Goal: Task Accomplishment & Management: Manage account settings

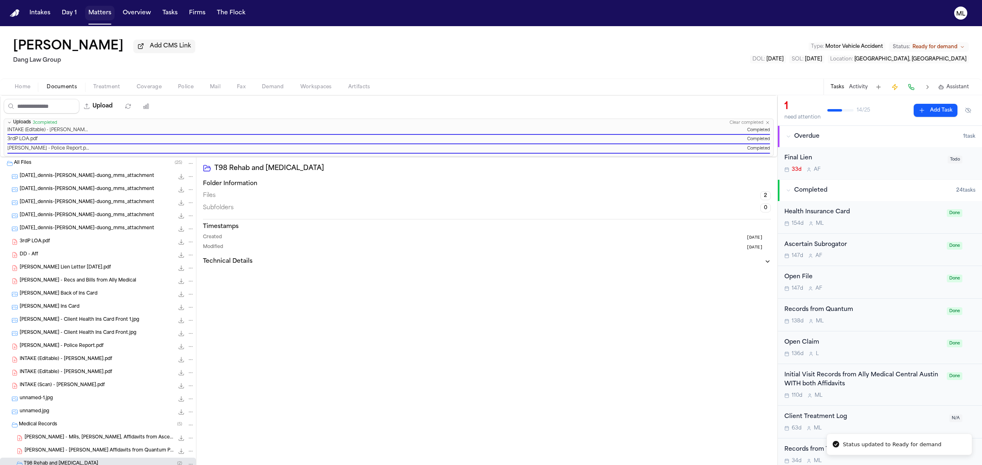
drag, startPoint x: 0, startPoint y: 0, endPoint x: 99, endPoint y: 10, distance: 99.5
click at [99, 10] on button "Matters" at bounding box center [99, 13] width 29 height 15
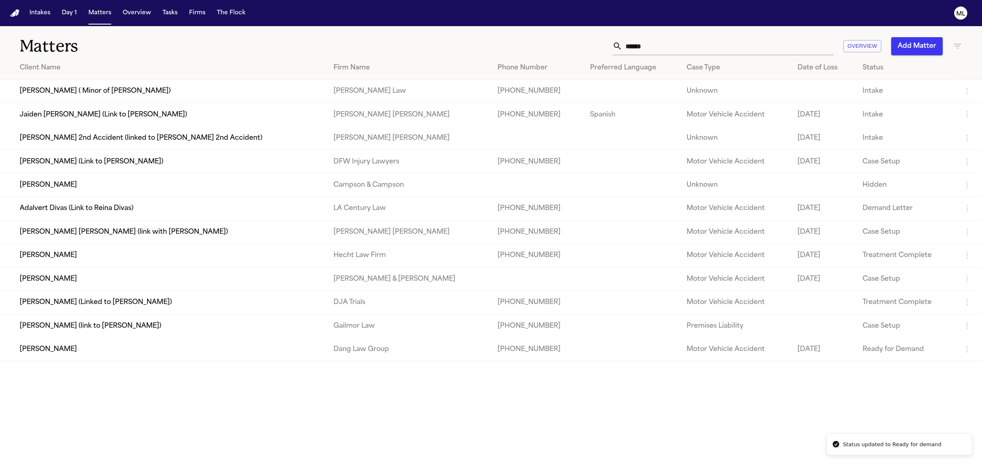
drag, startPoint x: 670, startPoint y: 44, endPoint x: 604, endPoint y: 45, distance: 65.9
click at [604, 45] on div "****** Overview Add Matter" at bounding box center [632, 46] width 660 height 18
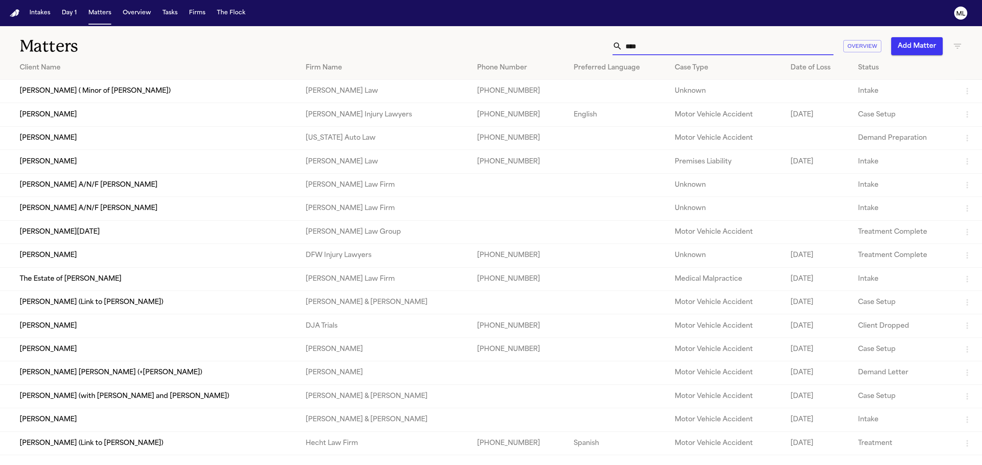
type input "****"
click at [129, 258] on td "[PERSON_NAME]" at bounding box center [149, 255] width 299 height 23
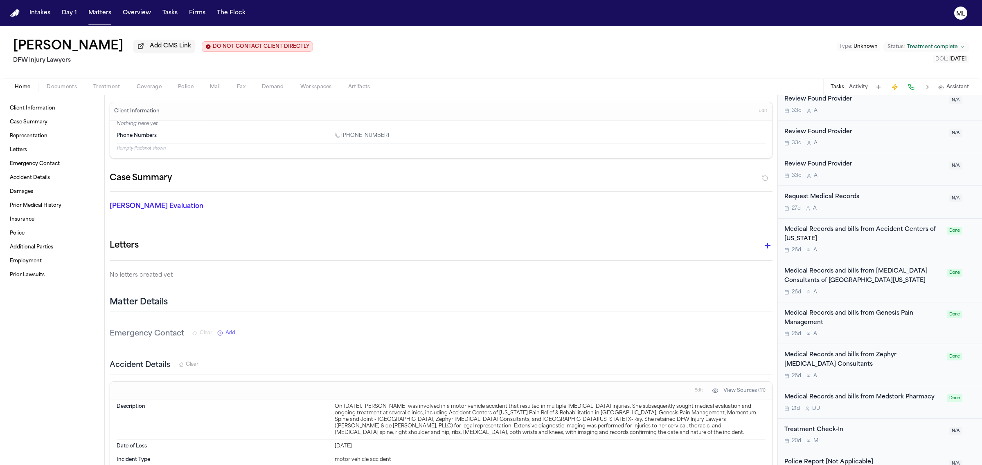
scroll to position [774, 0]
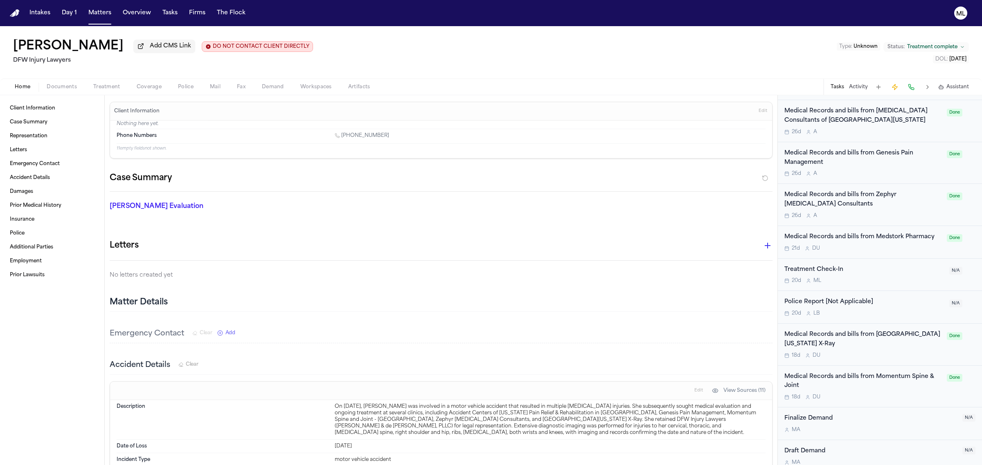
click at [883, 259] on div "Medical Records and bills from Medstork Pharmacy 21d D U Done" at bounding box center [879, 242] width 204 height 33
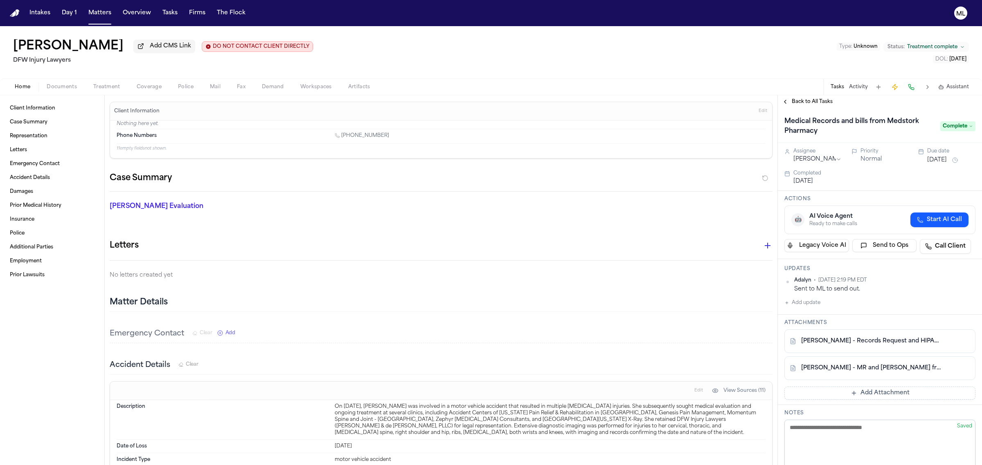
click at [868, 367] on link "[PERSON_NAME] - MR and [PERSON_NAME] from Medstork Pharmacy - [DATE] to [DATE]" at bounding box center [871, 368] width 141 height 8
click at [807, 99] on span "Back to All Tasks" at bounding box center [811, 102] width 41 height 7
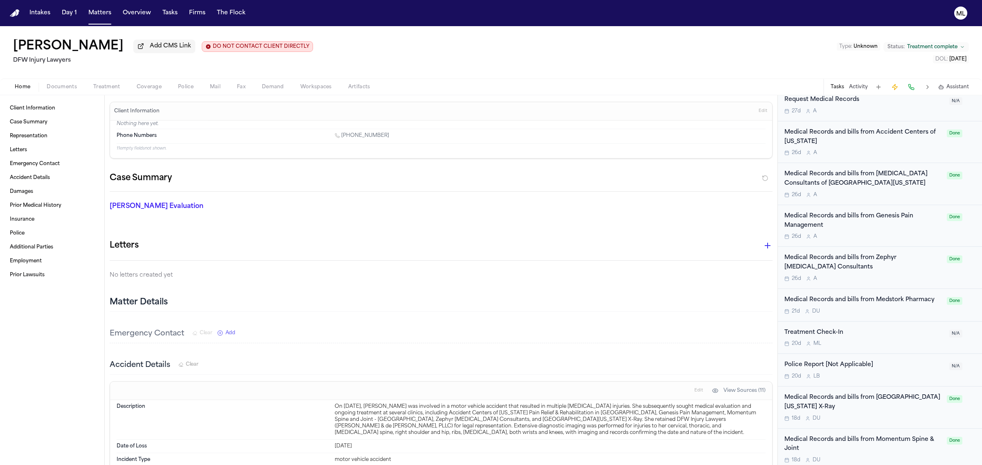
scroll to position [716, 0]
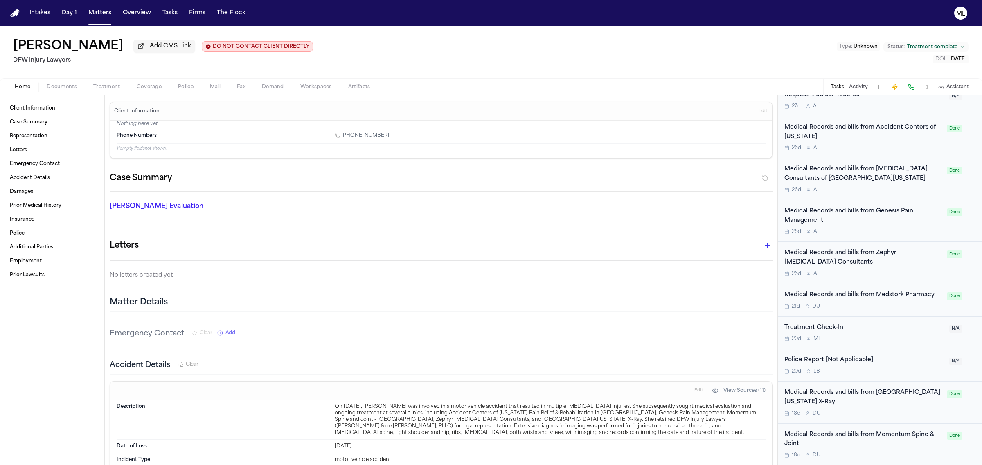
click at [898, 267] on div "Medical Records and bills from Zephyr [MEDICAL_DATA] Consultants" at bounding box center [862, 258] width 157 height 19
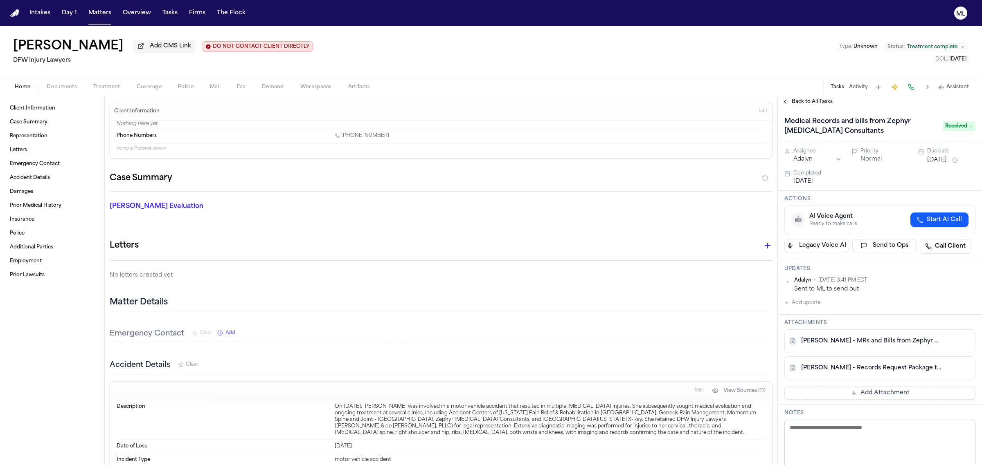
click at [866, 341] on link "[PERSON_NAME] - MRs and Bills from Zephyr Rad - 4.2025 to 5.2025" at bounding box center [871, 341] width 141 height 8
click at [957, 344] on button at bounding box center [963, 341] width 13 height 13
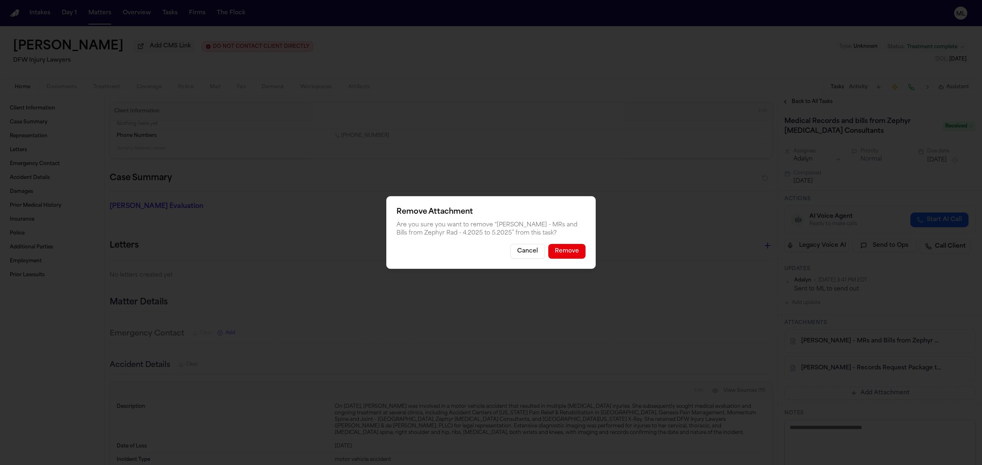
click at [565, 254] on button "Remove" at bounding box center [566, 251] width 37 height 15
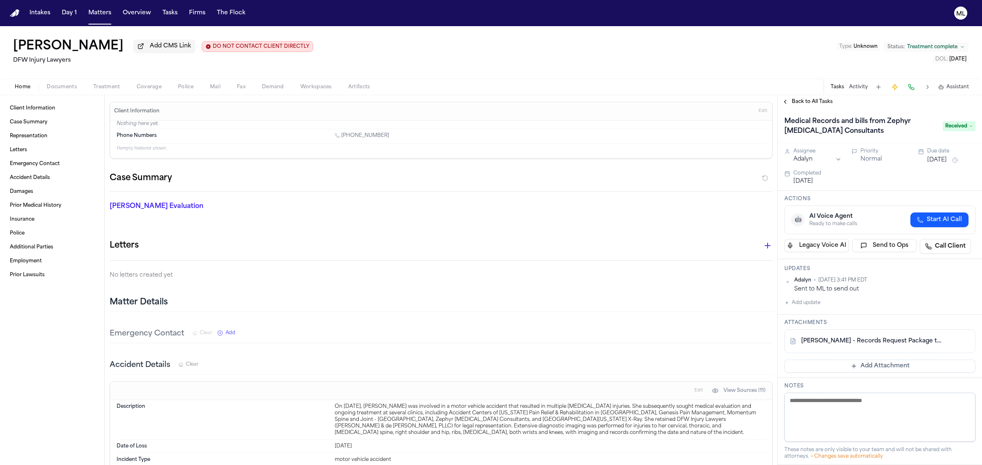
click at [883, 366] on button "Add Attachment" at bounding box center [879, 366] width 191 height 13
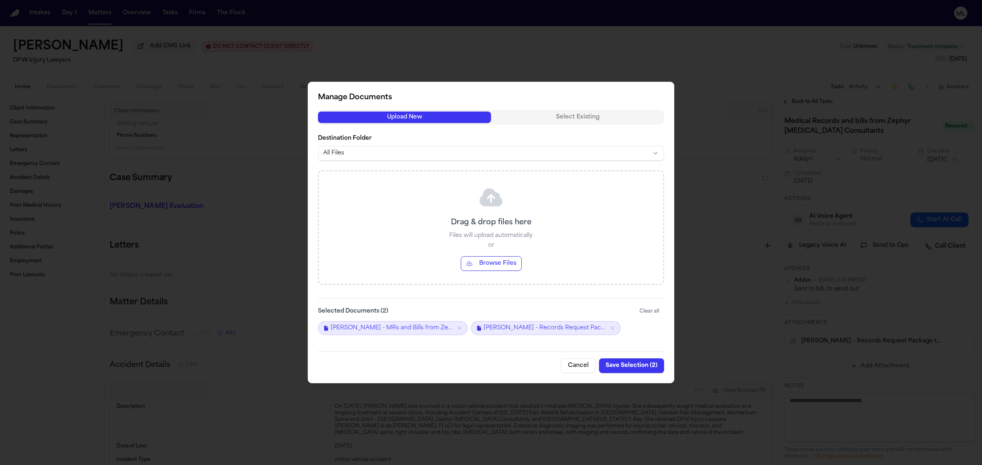
click at [494, 263] on button "Browse Files" at bounding box center [491, 263] width 61 height 15
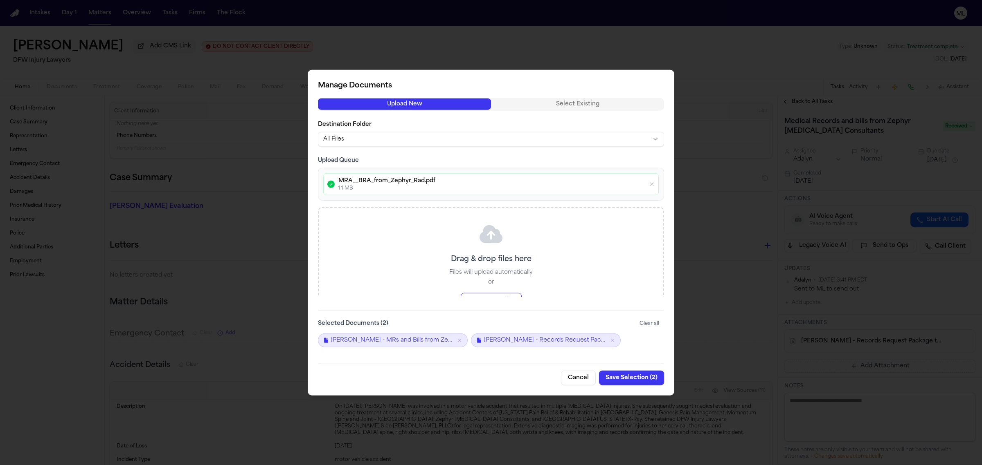
click at [643, 378] on button "Save Selection ( 2 )" at bounding box center [631, 378] width 65 height 15
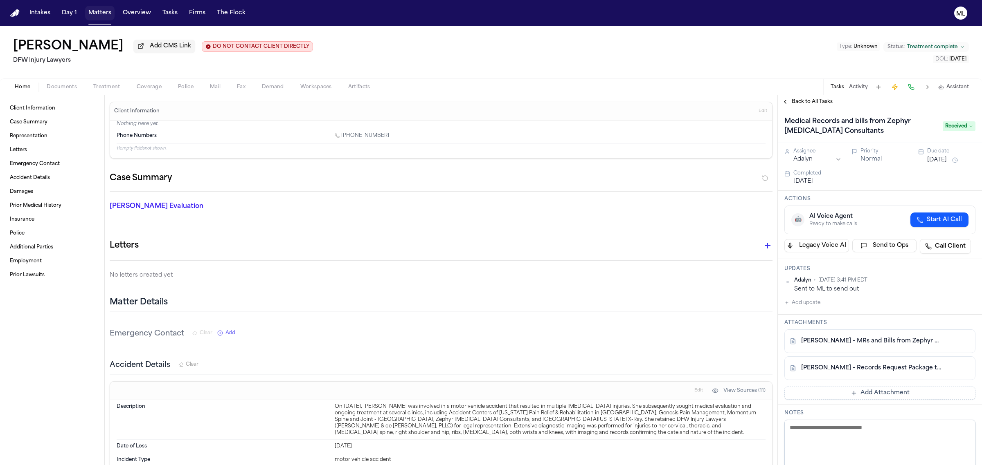
drag, startPoint x: 91, startPoint y: 9, endPoint x: 148, endPoint y: 11, distance: 57.3
click at [91, 9] on button "Matters" at bounding box center [99, 13] width 29 height 15
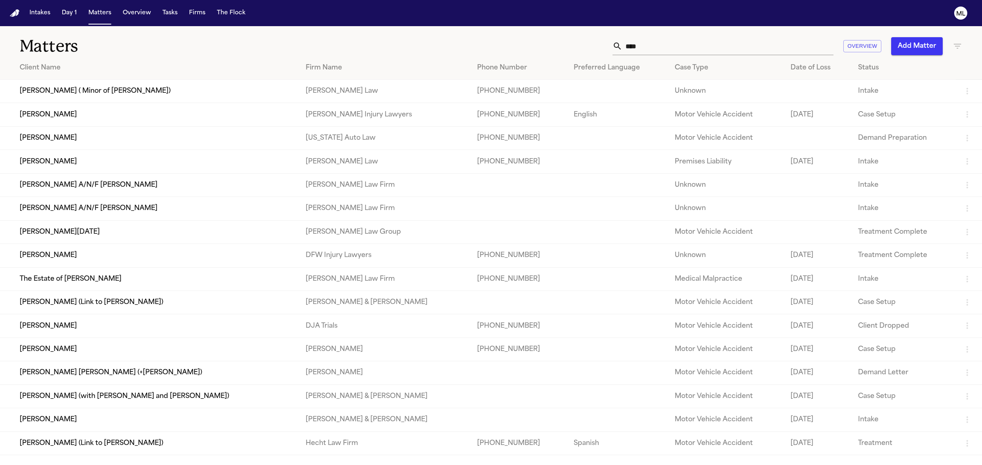
drag, startPoint x: 626, startPoint y: 41, endPoint x: 574, endPoint y: 9, distance: 61.5
click at [562, 44] on div "**** Overview Add Matter" at bounding box center [632, 46] width 660 height 18
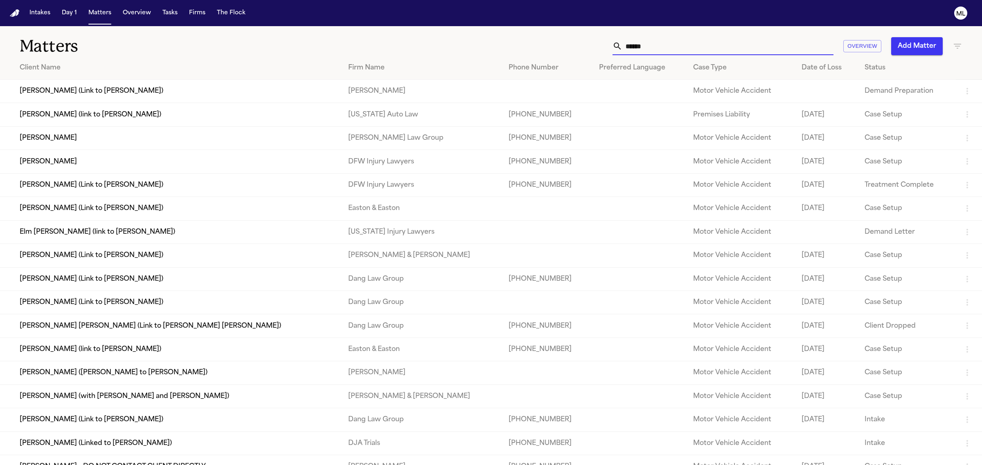
type input "******"
click at [198, 167] on td "[PERSON_NAME]" at bounding box center [170, 161] width 341 height 23
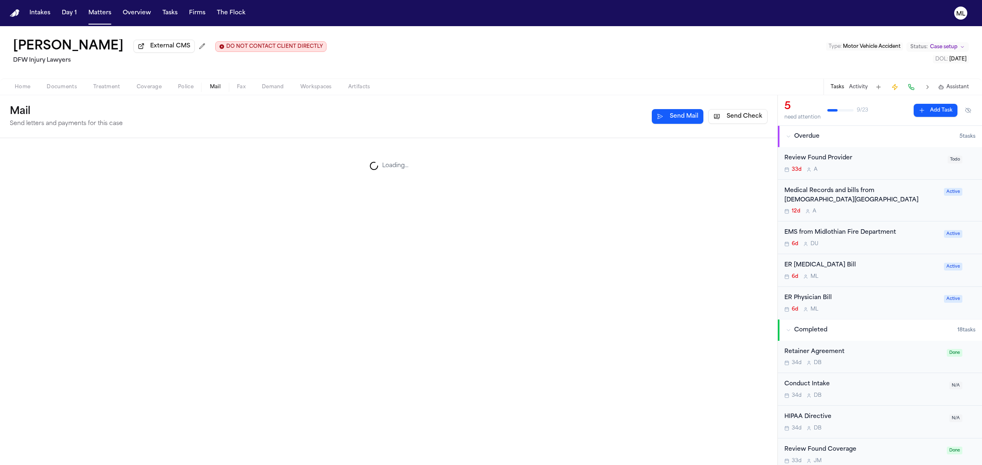
click at [215, 88] on span "Mail" at bounding box center [215, 87] width 11 height 7
click at [80, 196] on div "[GEOGRAPHIC_DATA]" at bounding box center [50, 199] width 74 height 10
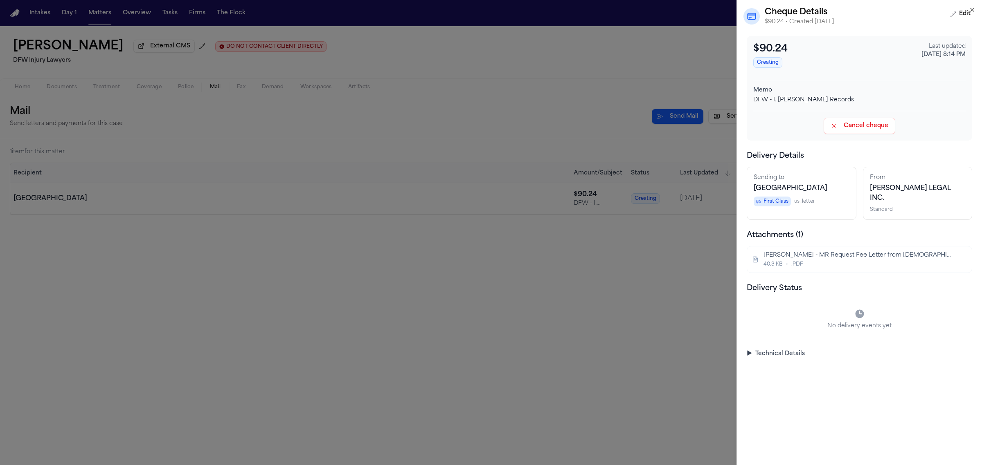
click at [973, 9] on icon "button" at bounding box center [971, 9] width 3 height 3
